Goal: Contribute content: Add original content to the website for others to see

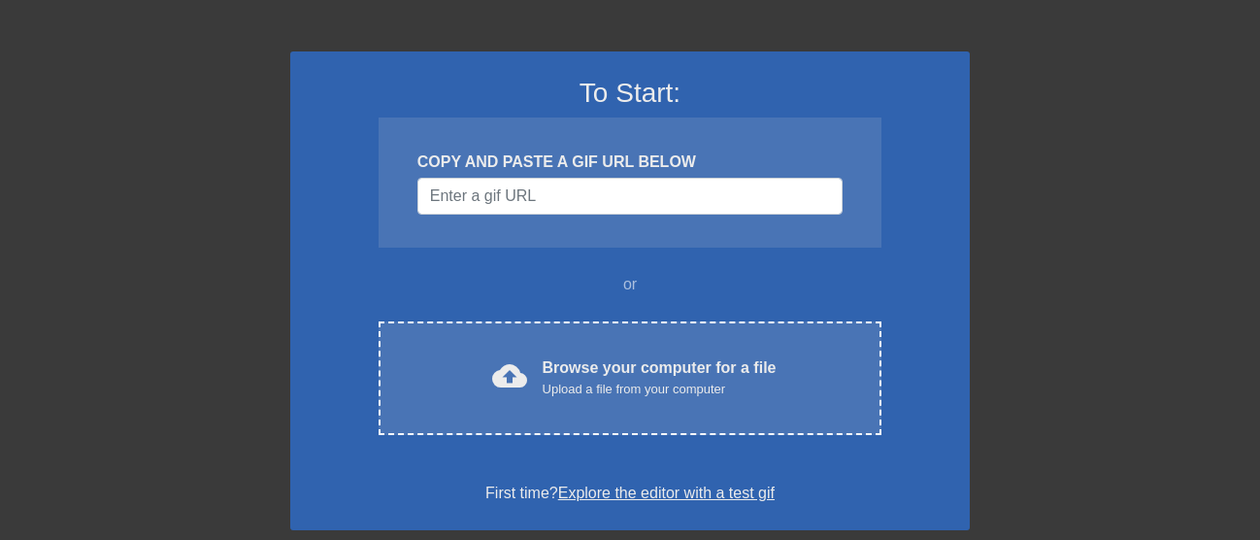
scroll to position [194, 0]
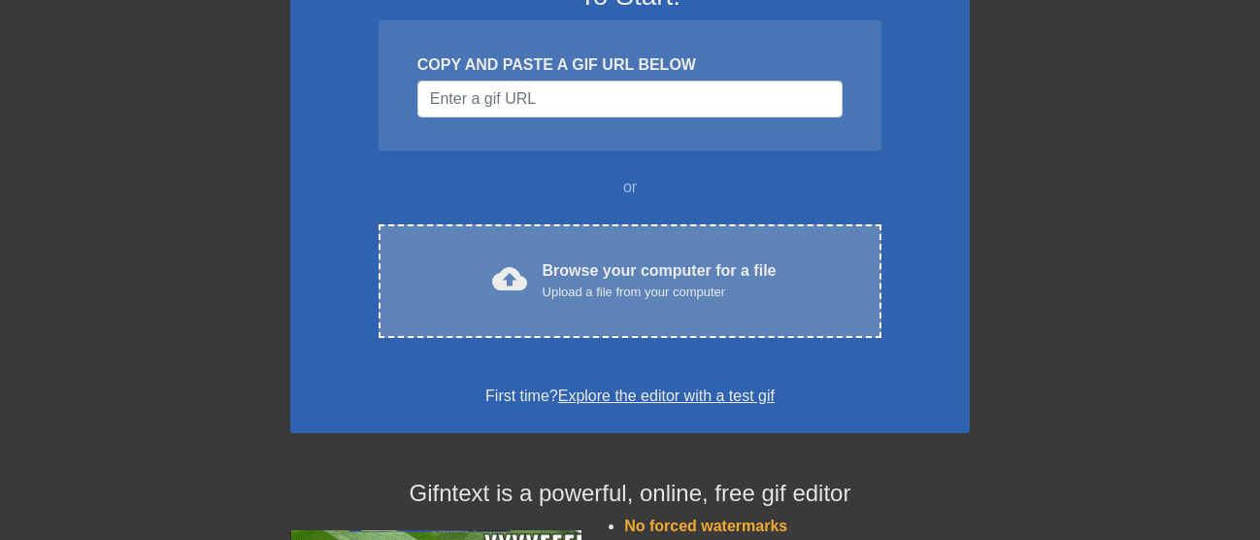
click at [712, 261] on div "Browse your computer for a file Upload a file from your computer" at bounding box center [659, 280] width 234 height 43
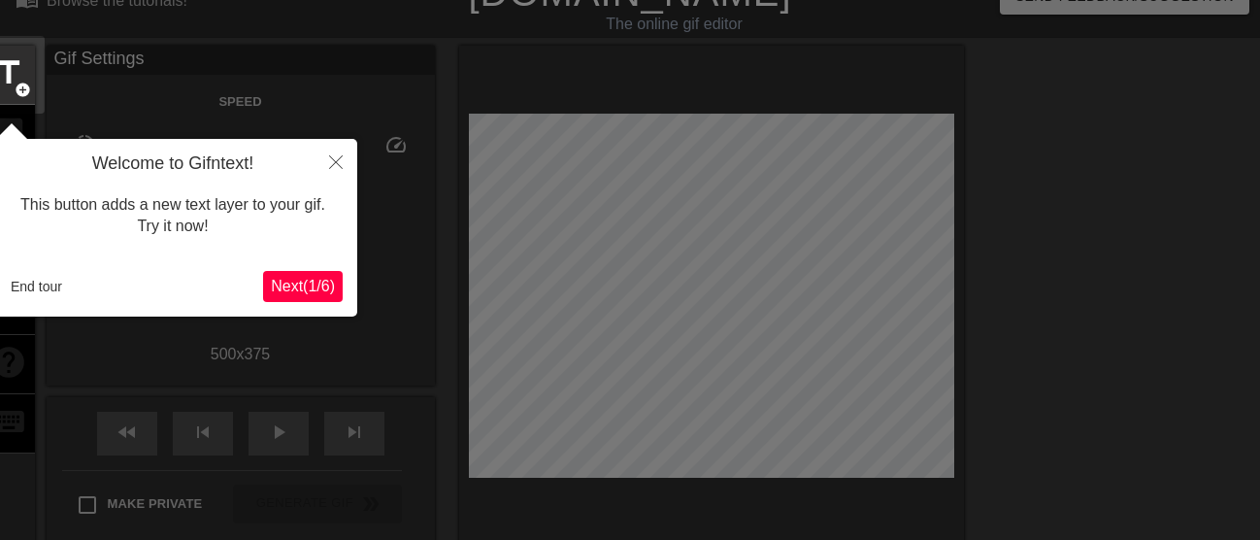
scroll to position [48, 0]
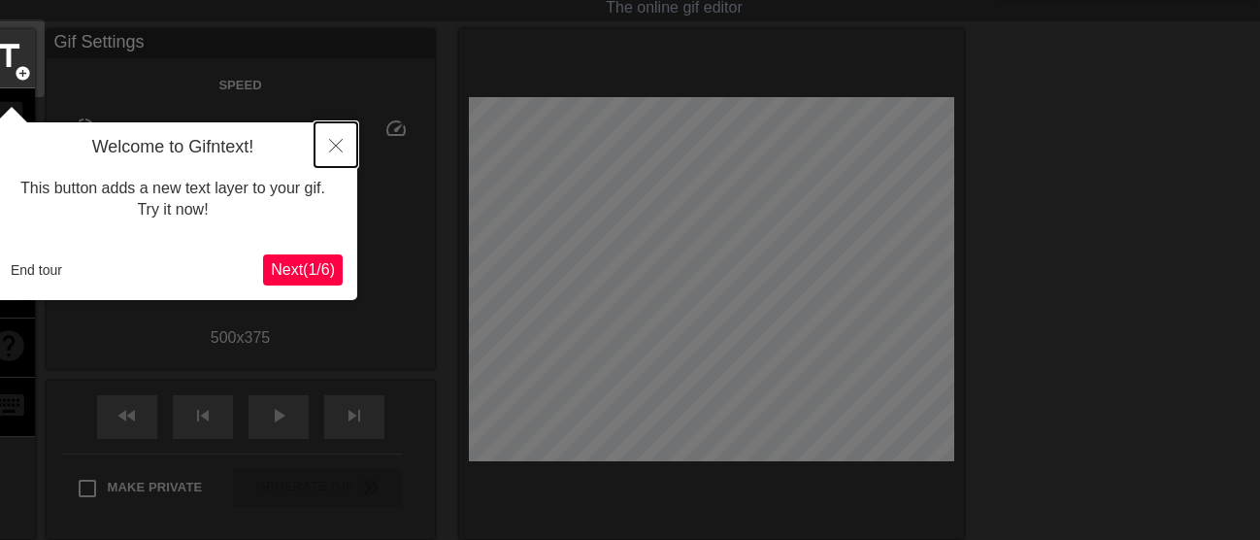
click at [340, 147] on icon "Close" at bounding box center [336, 146] width 14 height 14
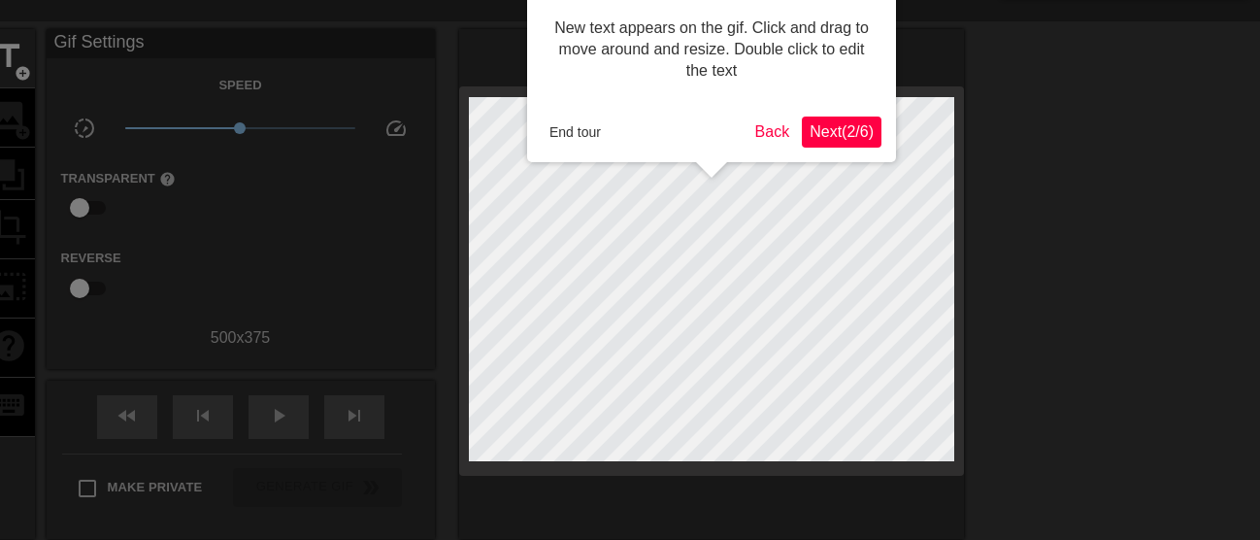
scroll to position [0, 0]
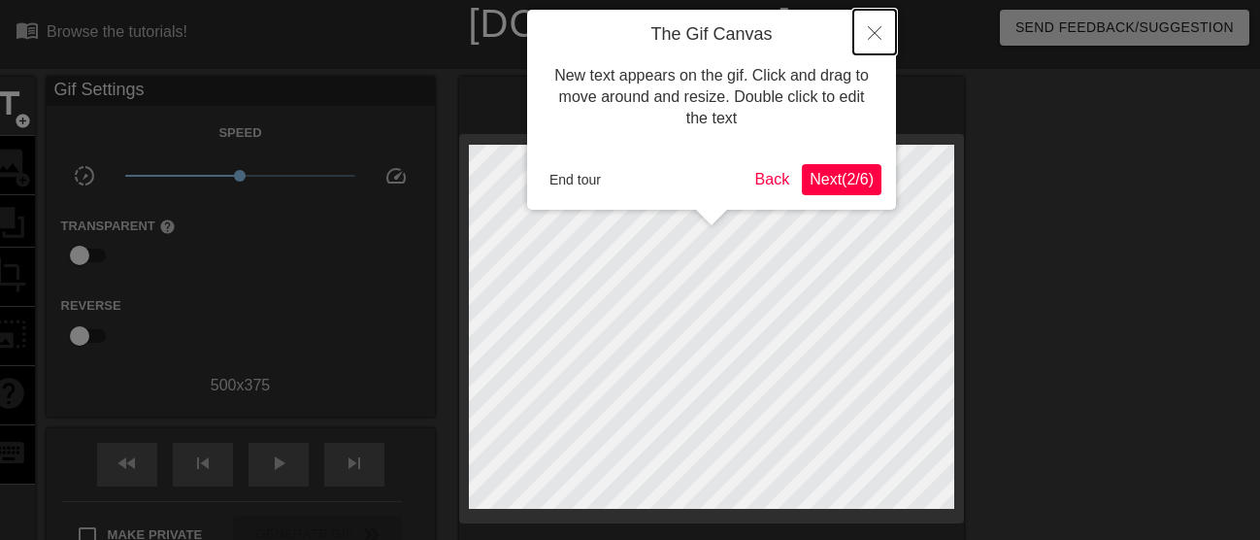
click at [872, 23] on button "Close" at bounding box center [874, 32] width 43 height 45
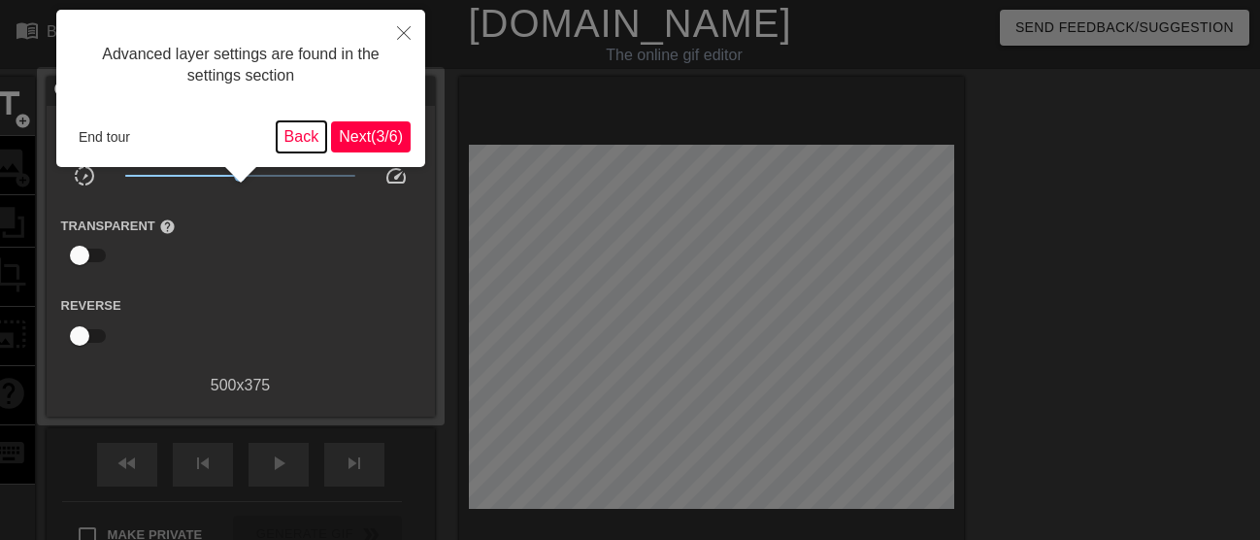
click at [295, 138] on button "Back" at bounding box center [302, 136] width 50 height 31
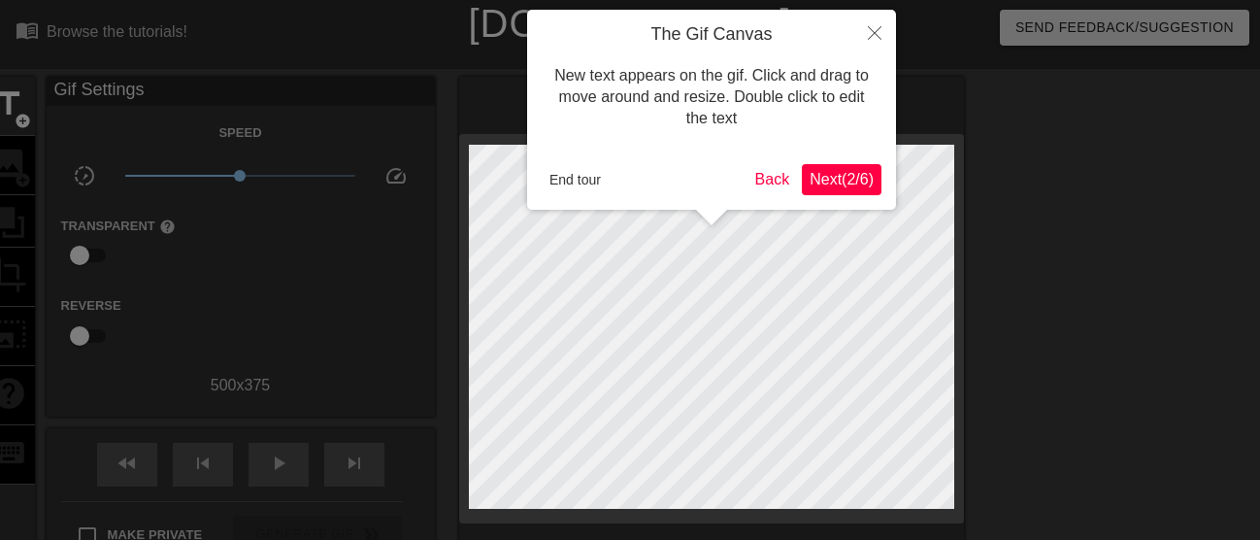
click at [295, 138] on div at bounding box center [630, 432] width 1260 height 865
click at [767, 173] on button "Back" at bounding box center [772, 179] width 50 height 31
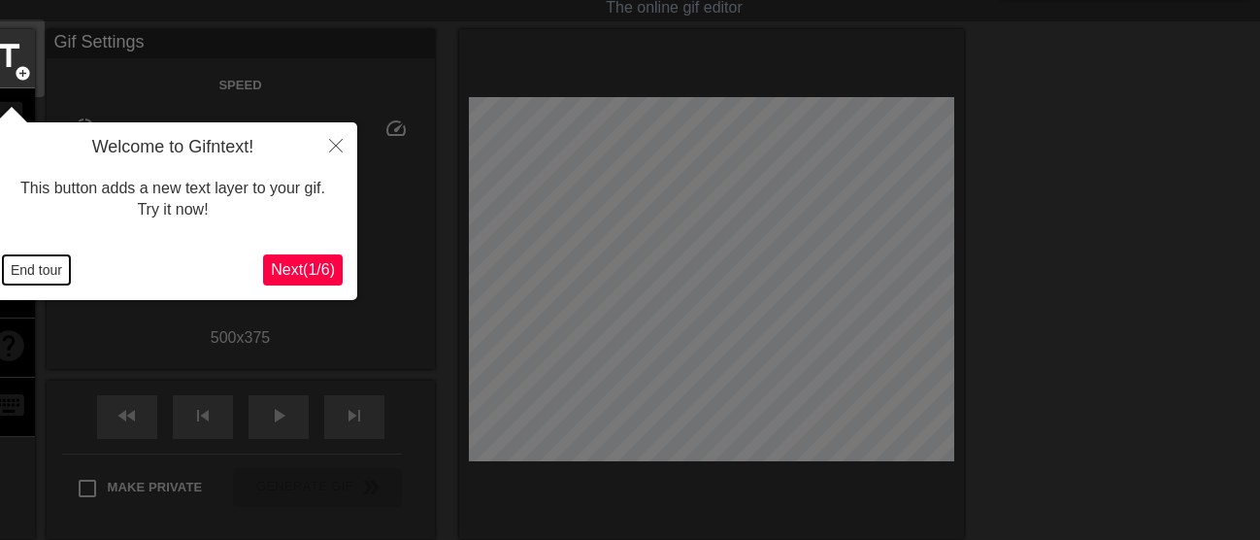
click at [41, 268] on button "End tour" at bounding box center [36, 269] width 67 height 29
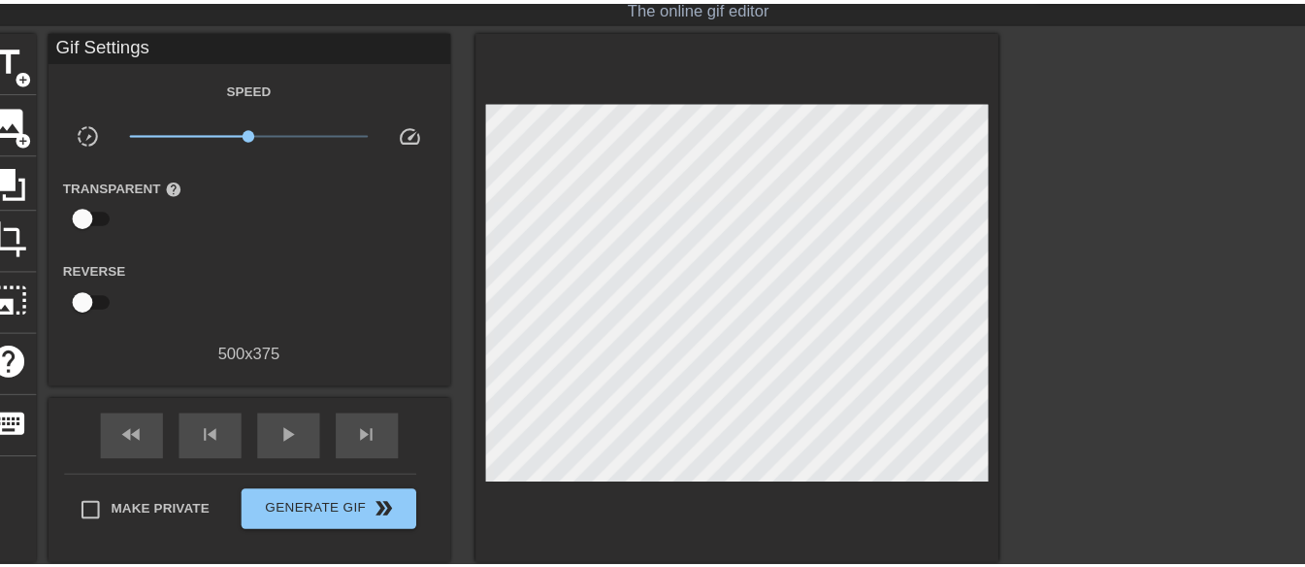
scroll to position [0, 0]
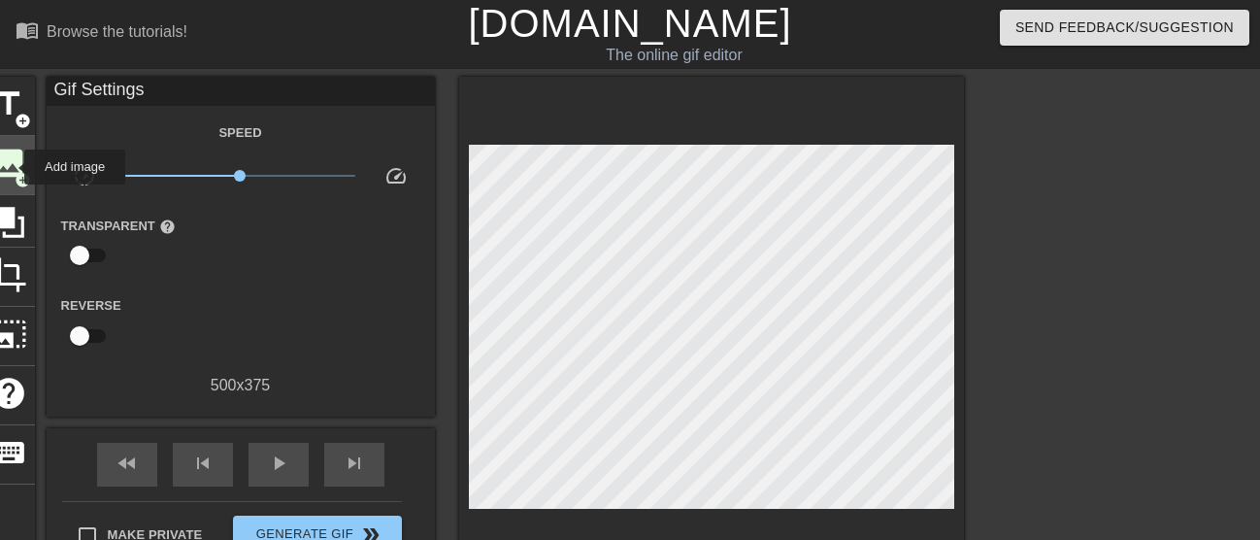
click at [12, 167] on span "image" at bounding box center [8, 163] width 37 height 37
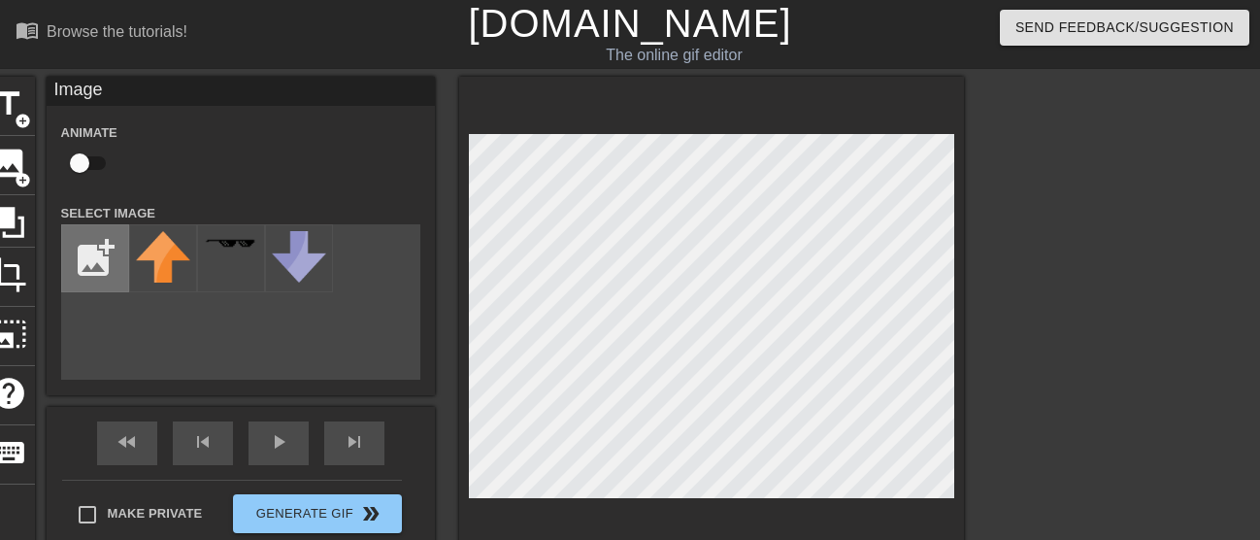
click at [82, 250] on input "file" at bounding box center [95, 258] width 66 height 66
type input "C:\fakepath\download (32) - Copy.png"
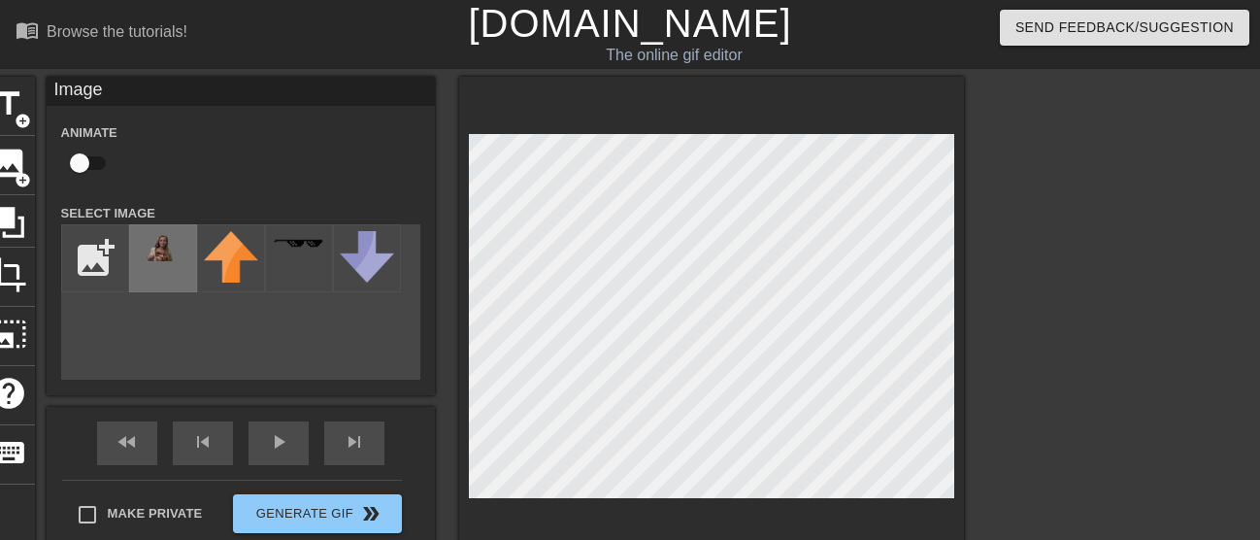
click at [172, 248] on img at bounding box center [163, 246] width 54 height 30
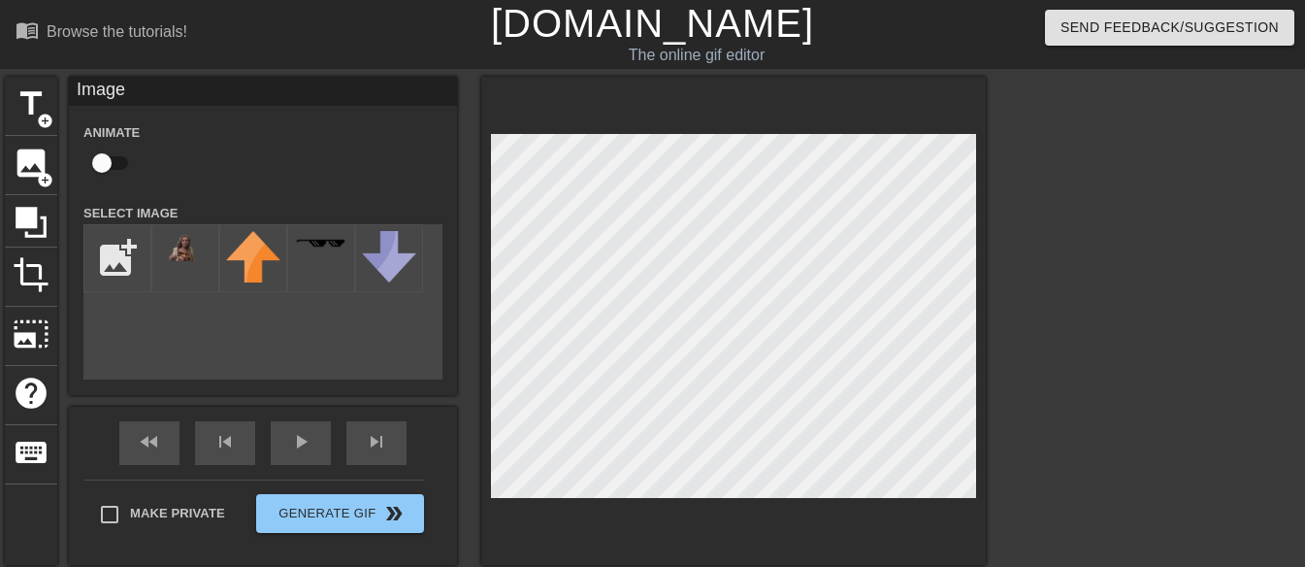
click at [449, 47] on div "menu_book Browse the tutorials! [DOMAIN_NAME] The online gif editor Send Feedba…" at bounding box center [652, 386] width 1305 height 773
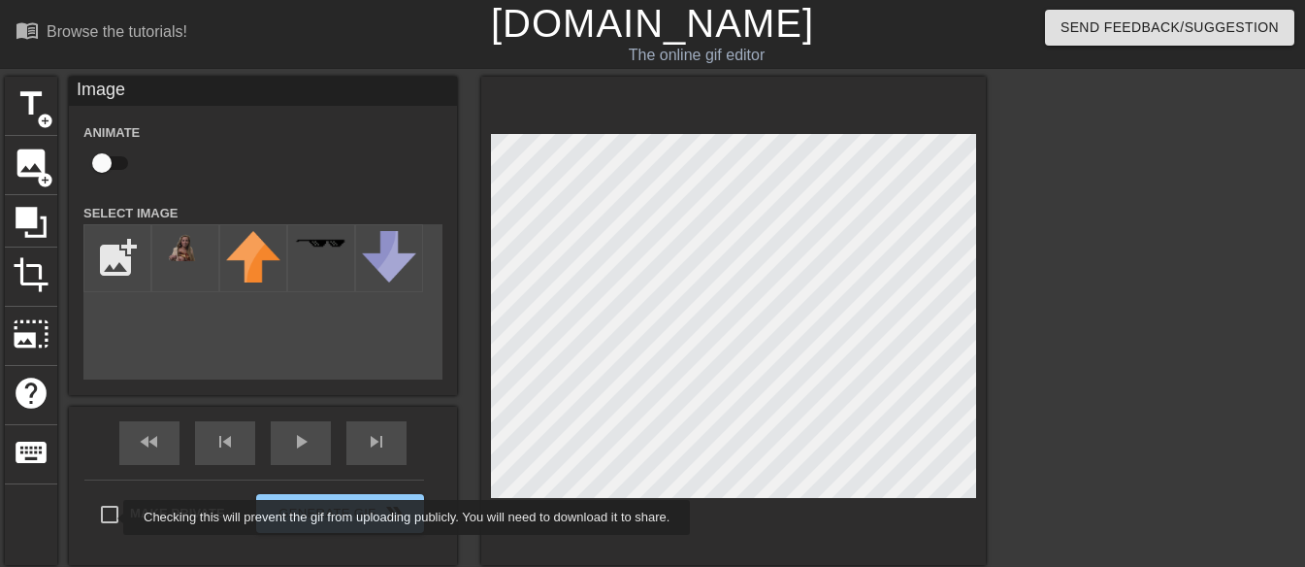
click at [111, 517] on input "Make Private" at bounding box center [109, 514] width 41 height 41
checkbox input "true"
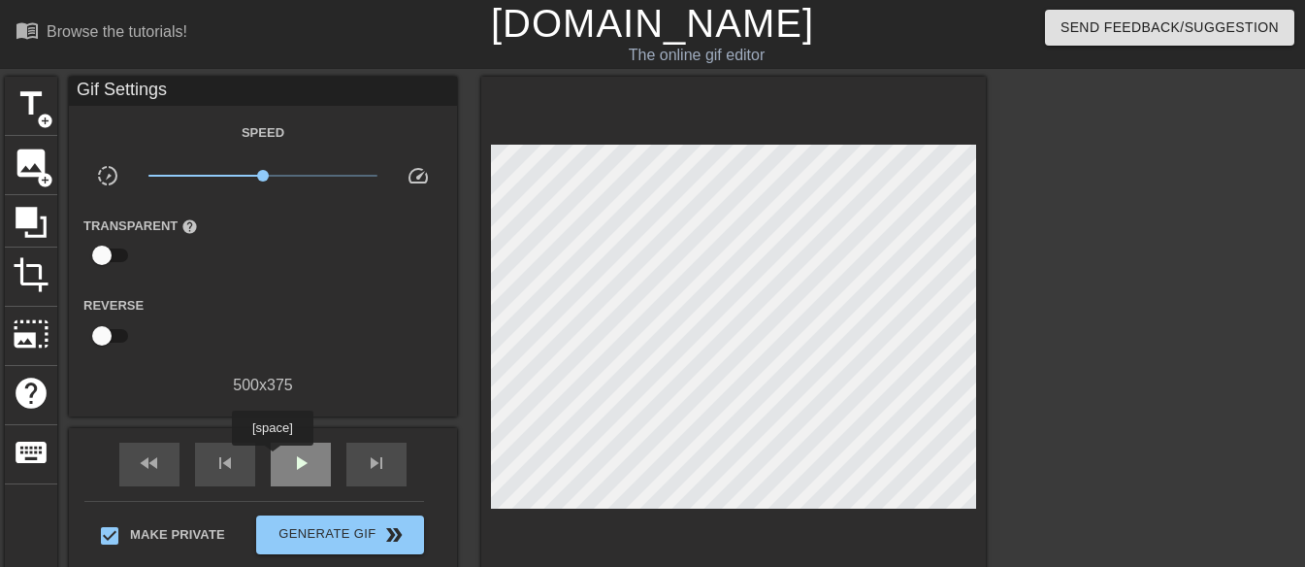
scroll to position [97, 0]
